Goal: Find specific page/section: Find specific page/section

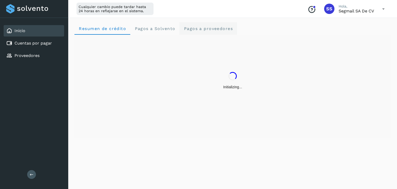
click at [196, 32] on proveedores "Pagos a proveedores" at bounding box center [208, 28] width 58 height 12
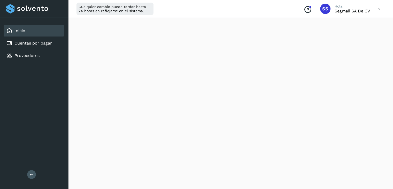
scroll to position [34, 0]
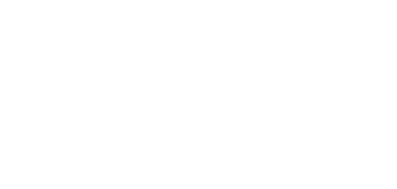
click at [318, 127] on div at bounding box center [198, 94] width 397 height 189
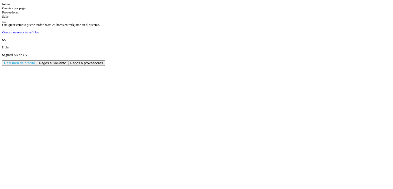
click at [103, 61] on span "Pagos a proveedores" at bounding box center [86, 63] width 33 height 4
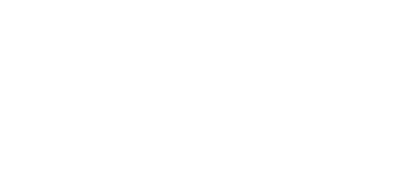
scroll to position [336, 0]
